Goal: Information Seeking & Learning: Learn about a topic

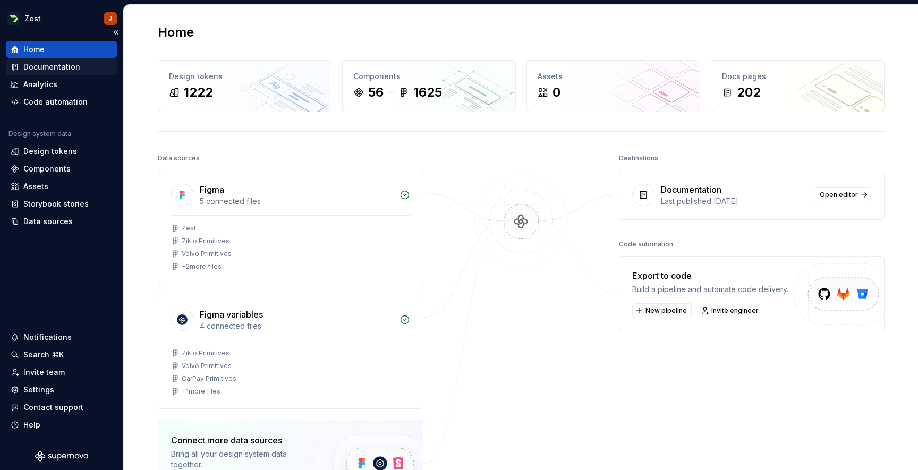
click at [59, 67] on div "Documentation" at bounding box center [51, 67] width 57 height 11
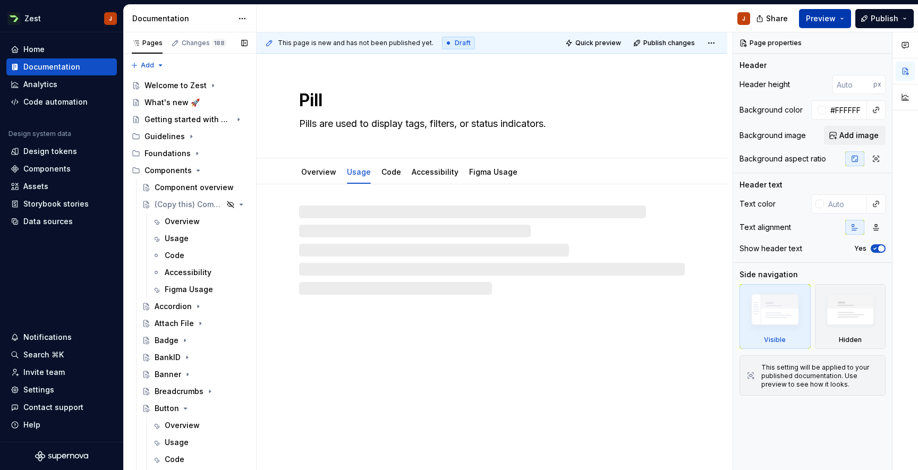
click at [845, 20] on button "Preview" at bounding box center [825, 18] width 52 height 19
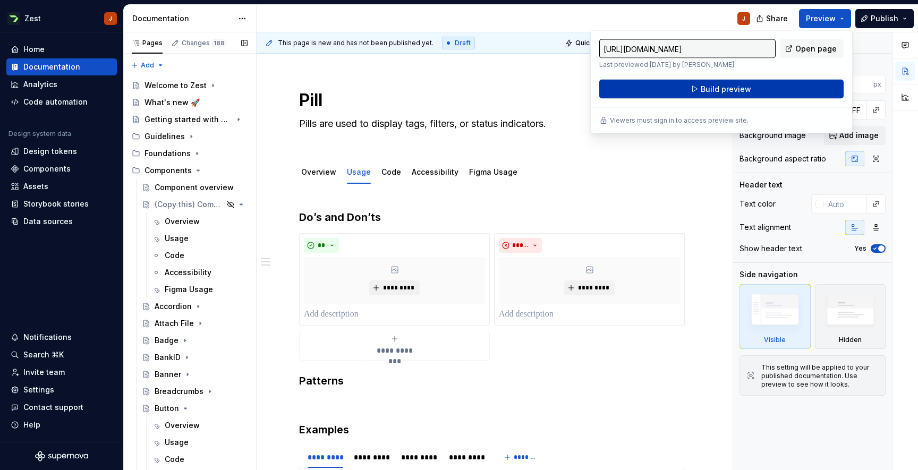
click at [737, 93] on span "Build preview" at bounding box center [725, 89] width 50 height 11
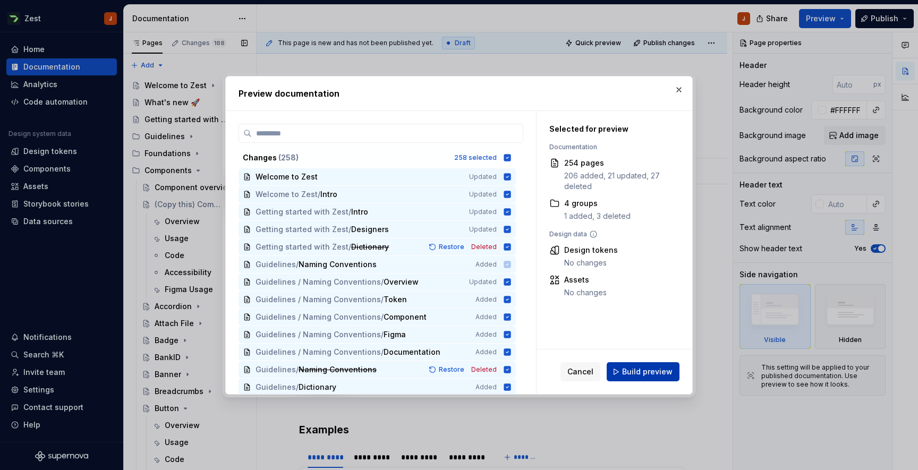
click at [640, 377] on button "Build preview" at bounding box center [642, 371] width 73 height 19
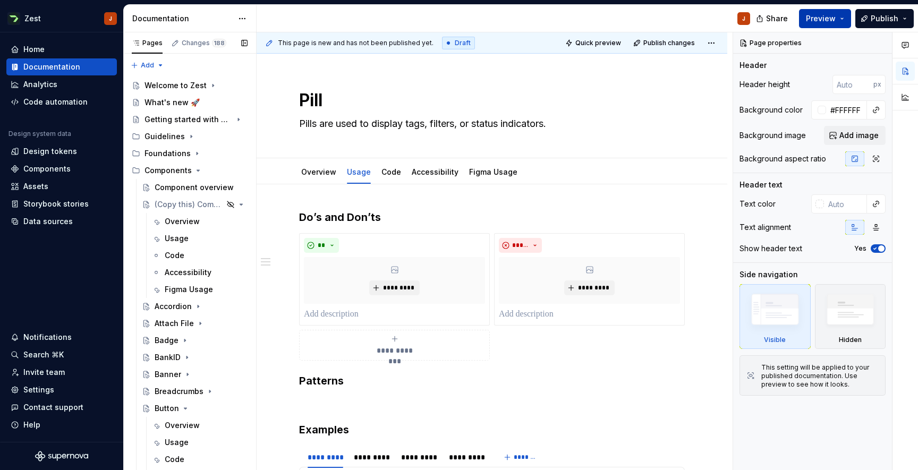
click at [817, 26] on button "Preview" at bounding box center [825, 18] width 52 height 19
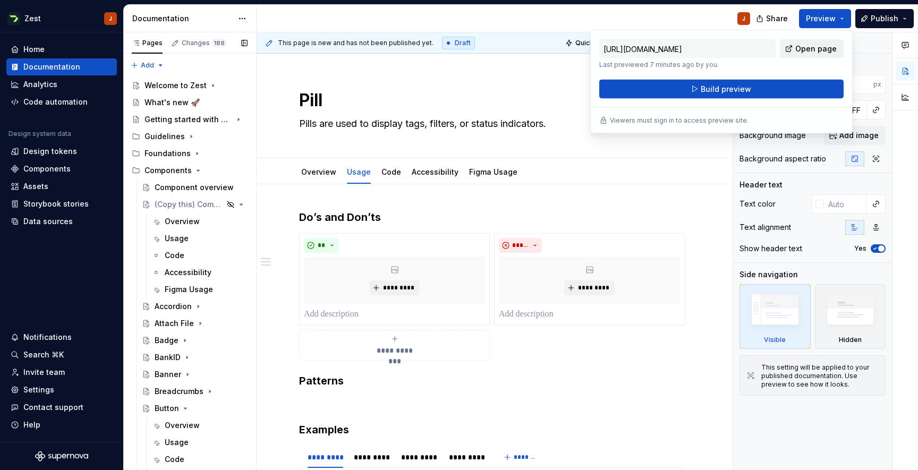
click at [804, 53] on span "Open page" at bounding box center [815, 49] width 41 height 11
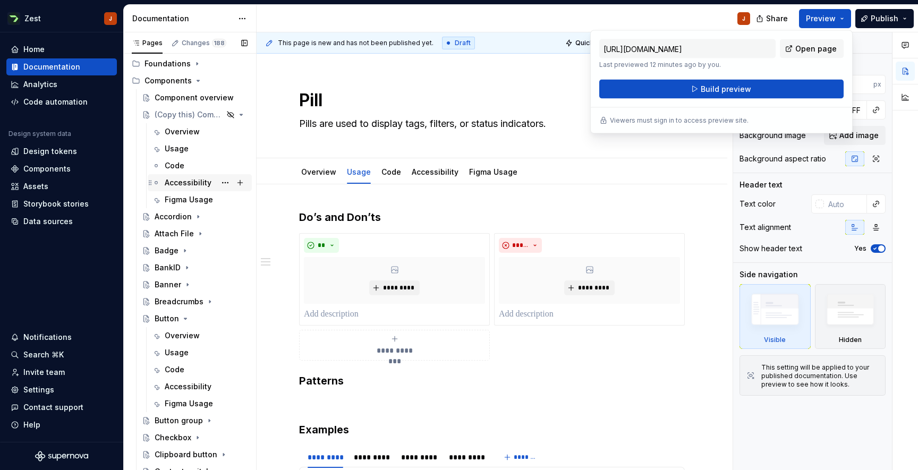
scroll to position [90, 0]
click at [168, 319] on div "Button" at bounding box center [167, 318] width 24 height 11
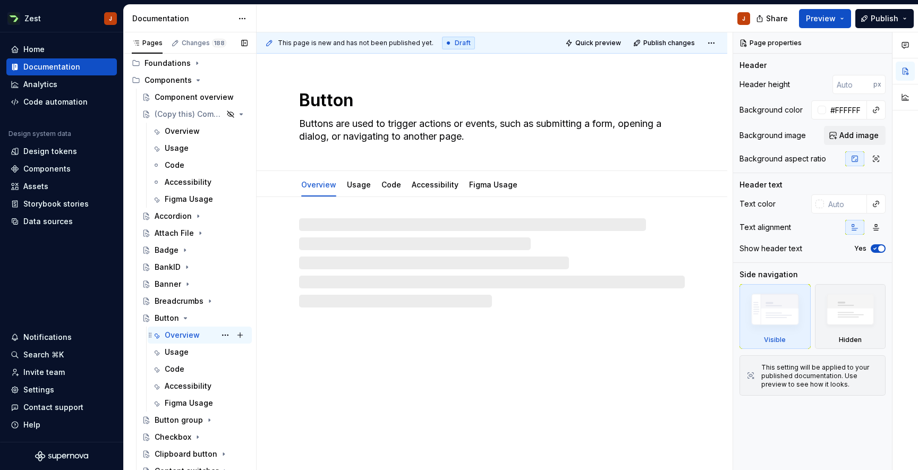
click at [174, 334] on div "Overview" at bounding box center [182, 335] width 35 height 11
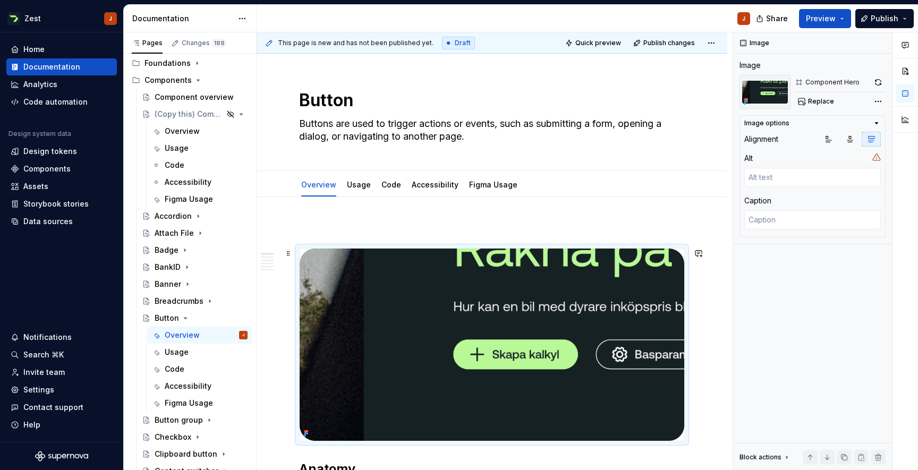
click at [414, 282] on img at bounding box center [492, 345] width 384 height 192
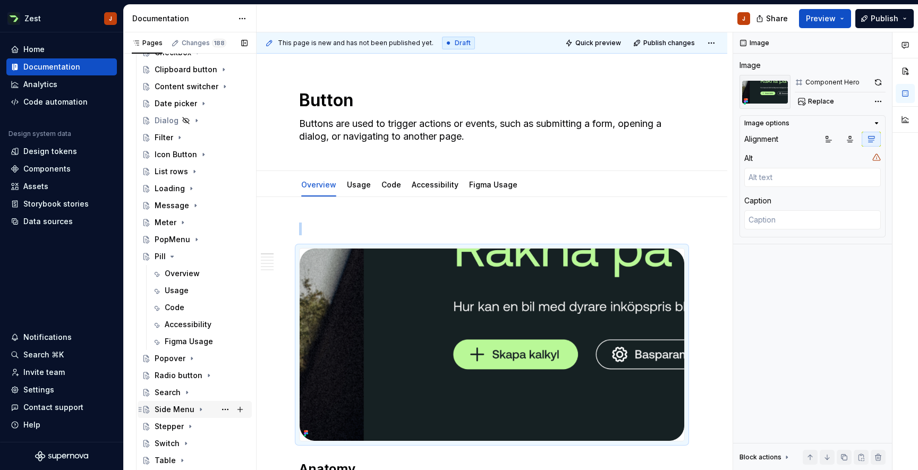
scroll to position [489, 0]
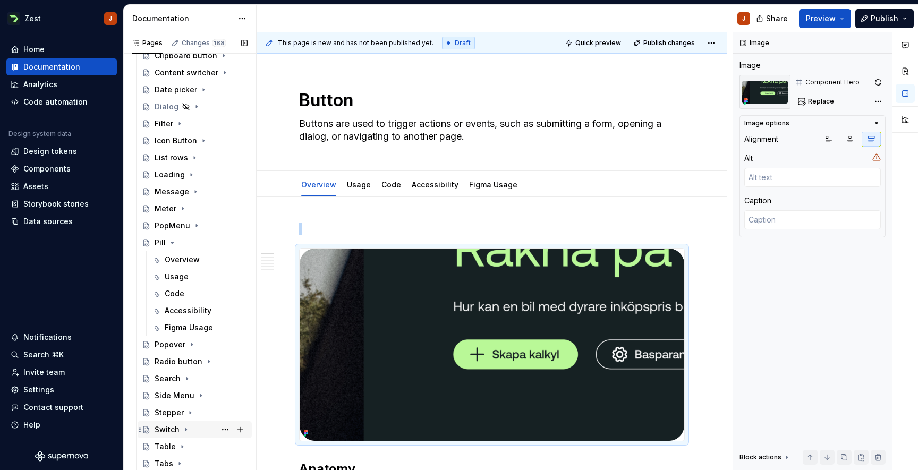
click at [169, 429] on div "Switch" at bounding box center [167, 429] width 25 height 11
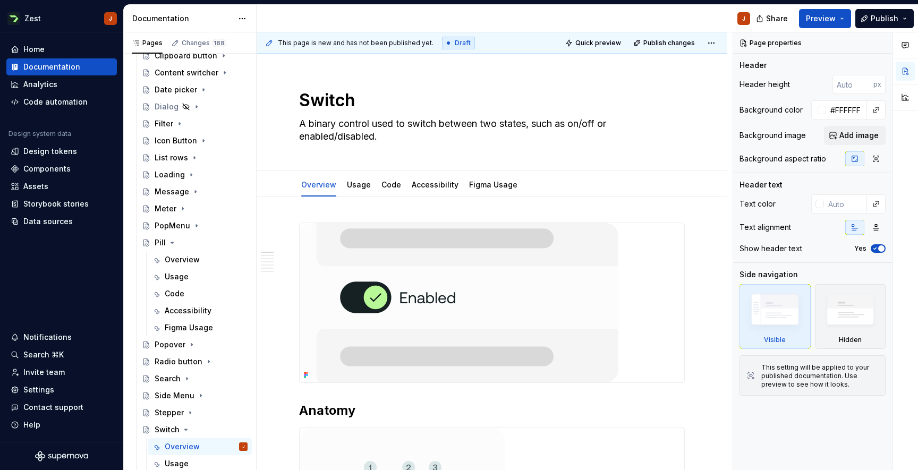
click at [505, 324] on img at bounding box center [459, 302] width 319 height 159
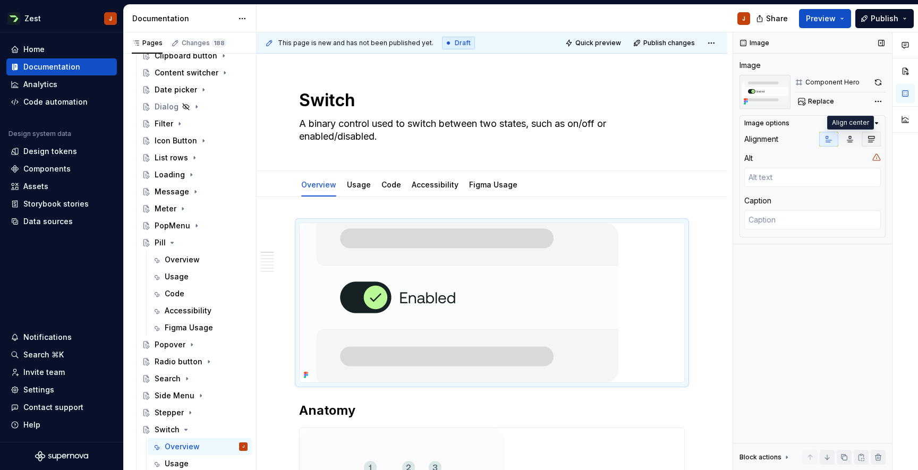
click at [873, 138] on icon "button" at bounding box center [871, 139] width 8 height 8
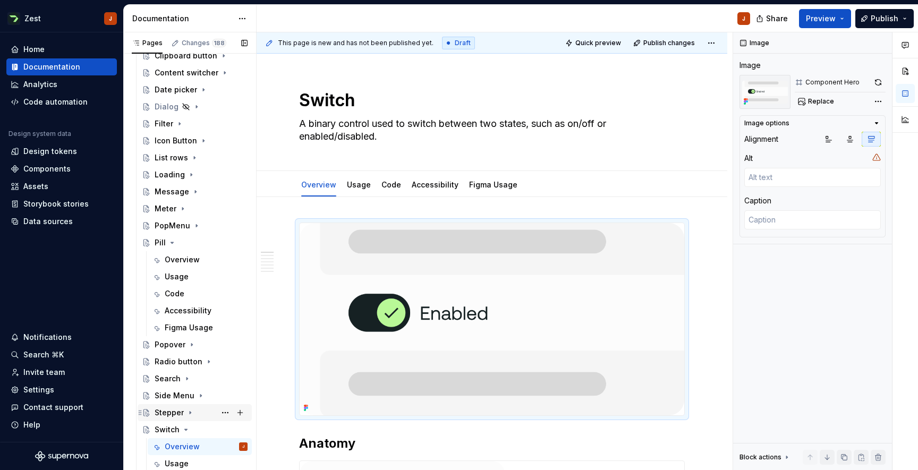
click at [174, 416] on div "Stepper" at bounding box center [169, 412] width 29 height 11
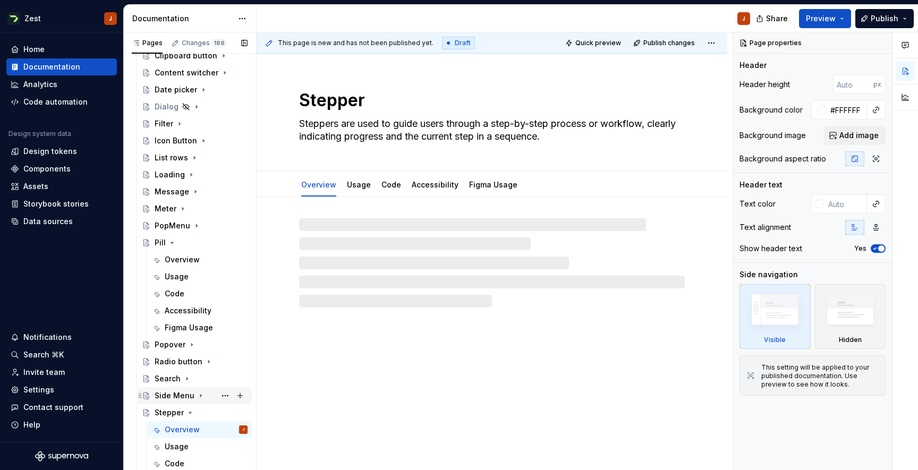
click at [169, 391] on div "Side Menu" at bounding box center [175, 395] width 40 height 11
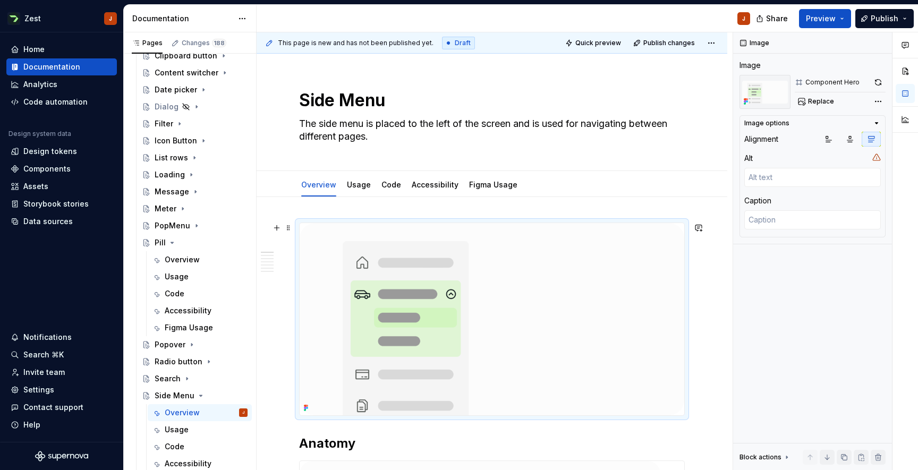
click at [481, 295] on img at bounding box center [492, 319] width 384 height 192
click at [161, 381] on div "Search" at bounding box center [168, 378] width 26 height 11
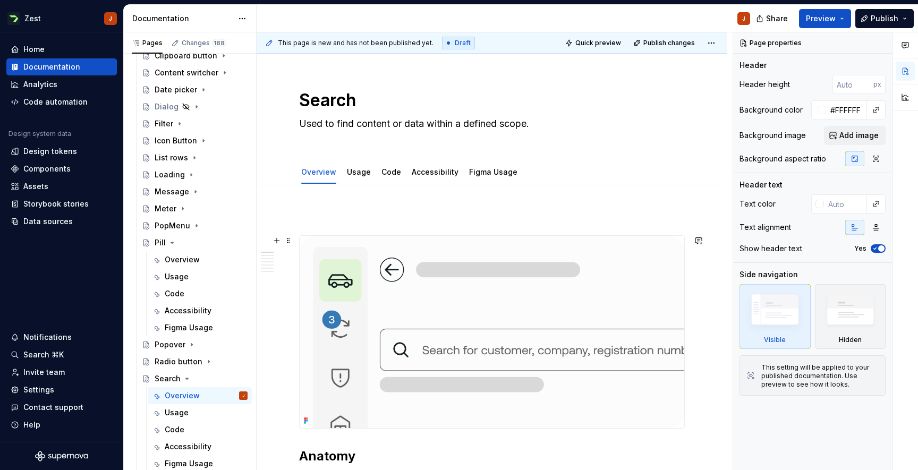
click at [434, 298] on img at bounding box center [492, 332] width 384 height 192
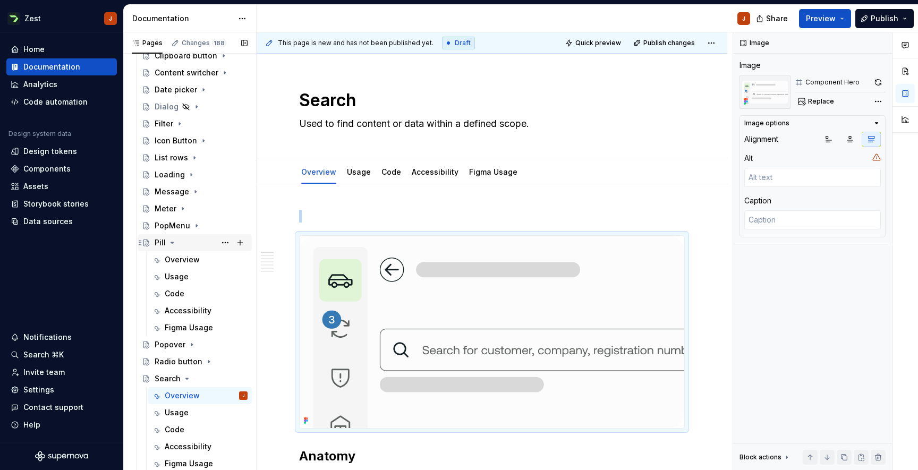
click at [172, 242] on icon "Page tree" at bounding box center [172, 242] width 8 height 8
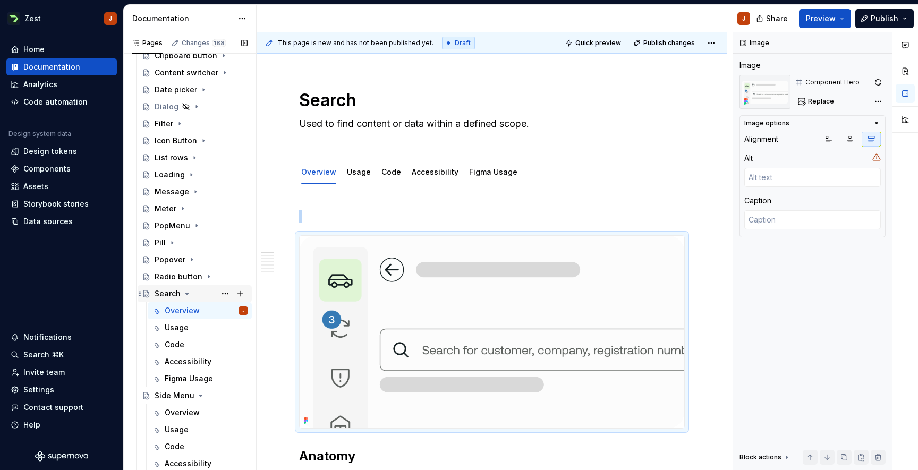
click at [183, 293] on icon "Page tree" at bounding box center [187, 293] width 8 height 8
click at [196, 309] on icon "Page tree" at bounding box center [200, 310] width 8 height 8
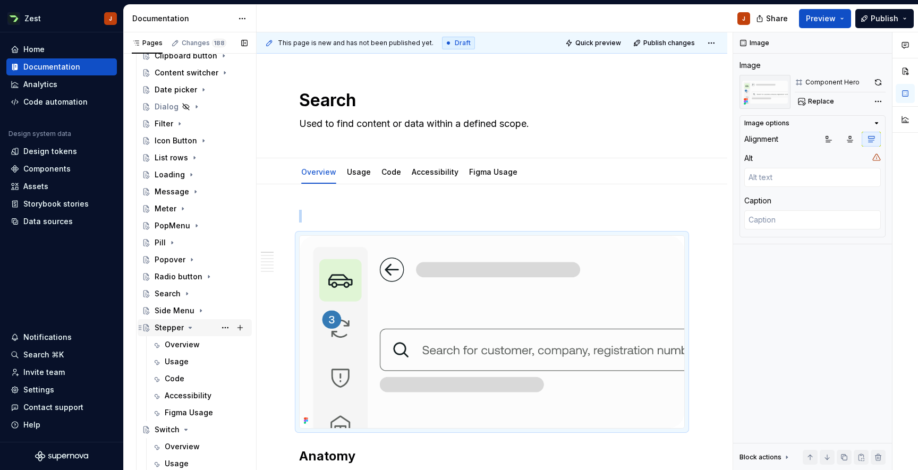
click at [190, 329] on icon "Page tree" at bounding box center [190, 327] width 8 height 8
click at [185, 345] on icon "Page tree" at bounding box center [186, 344] width 3 height 1
type textarea "*"
